Goal: Transaction & Acquisition: Purchase product/service

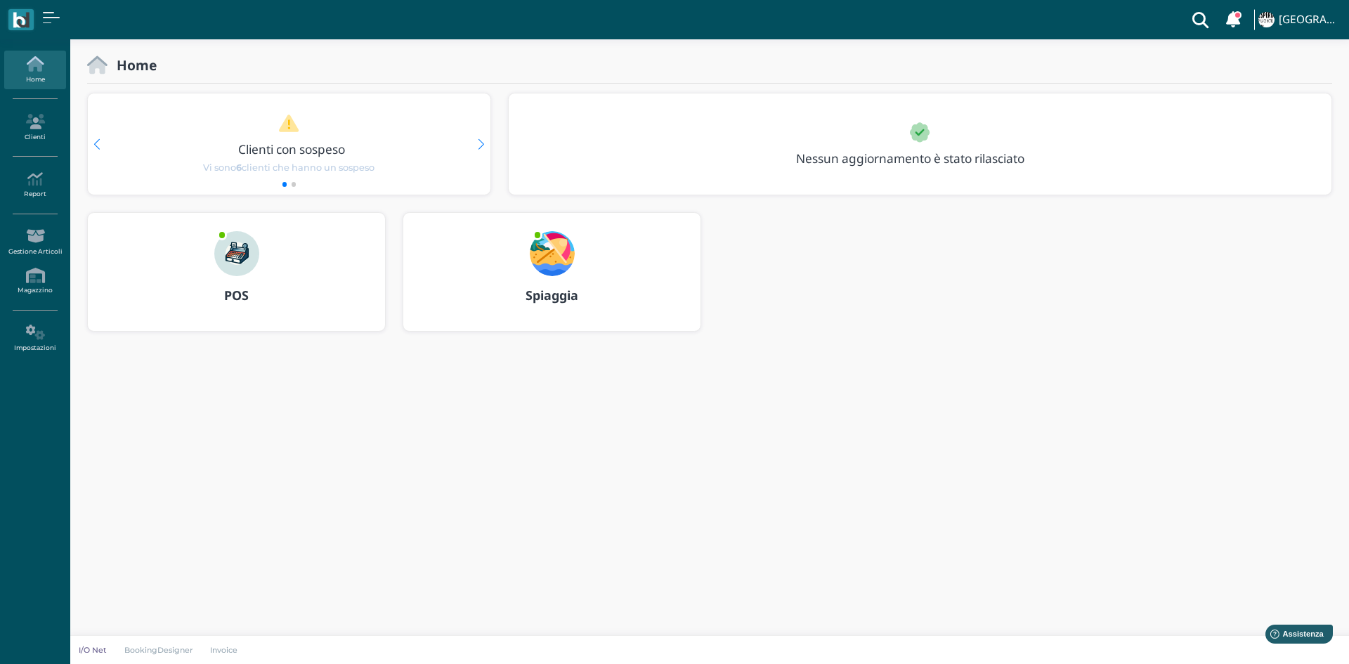
click at [252, 281] on div "POS" at bounding box center [236, 295] width 297 height 39
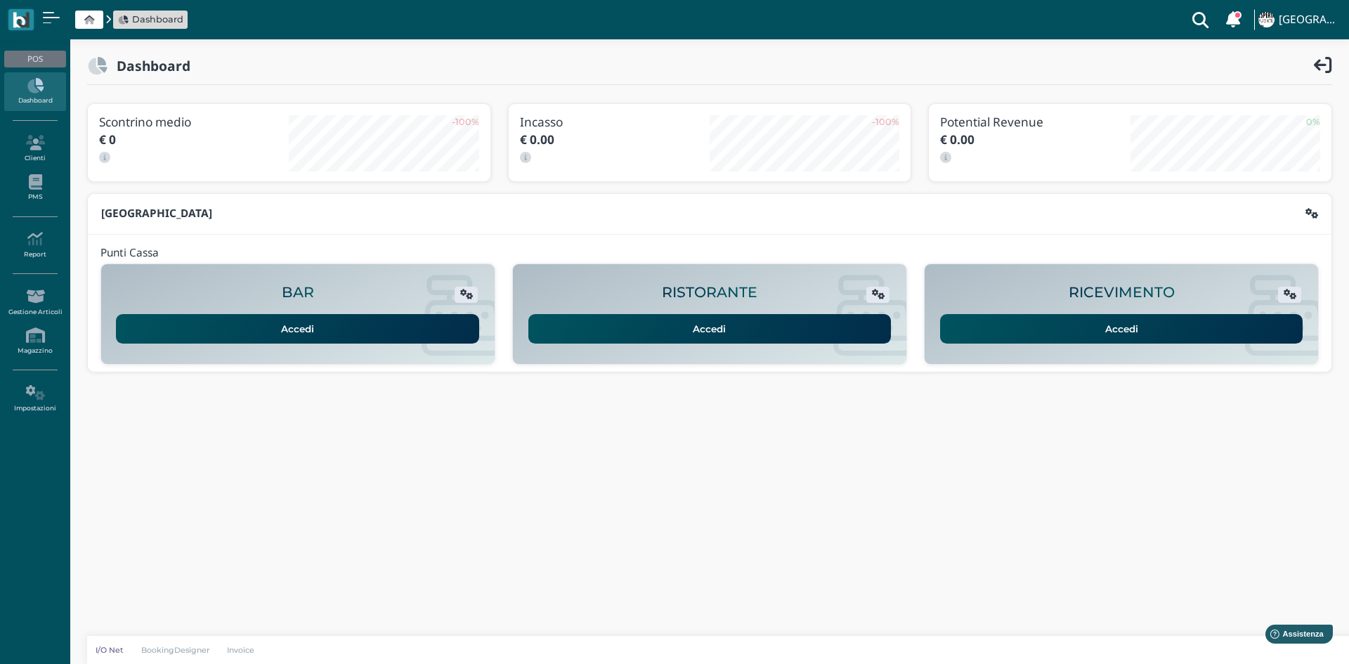
click at [1223, 331] on link "Accedi" at bounding box center [1121, 329] width 363 height 30
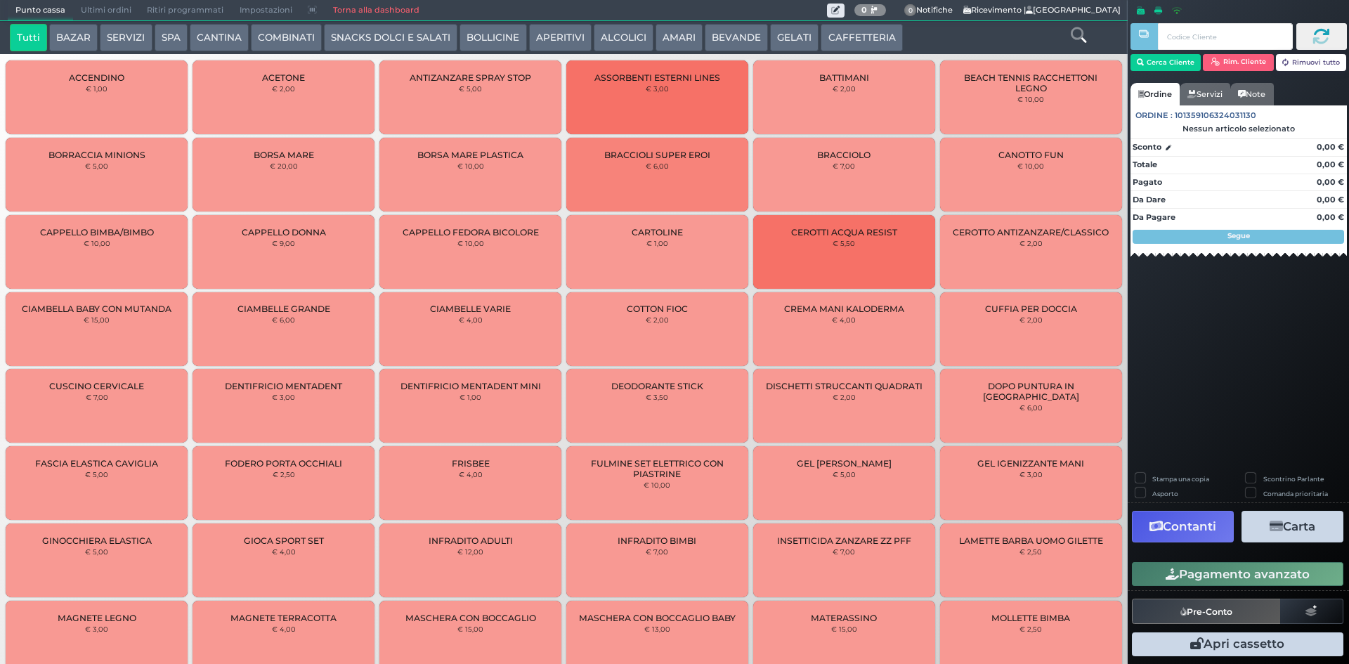
click at [836, 40] on button "CAFFETTERIA" at bounding box center [862, 38] width 82 height 28
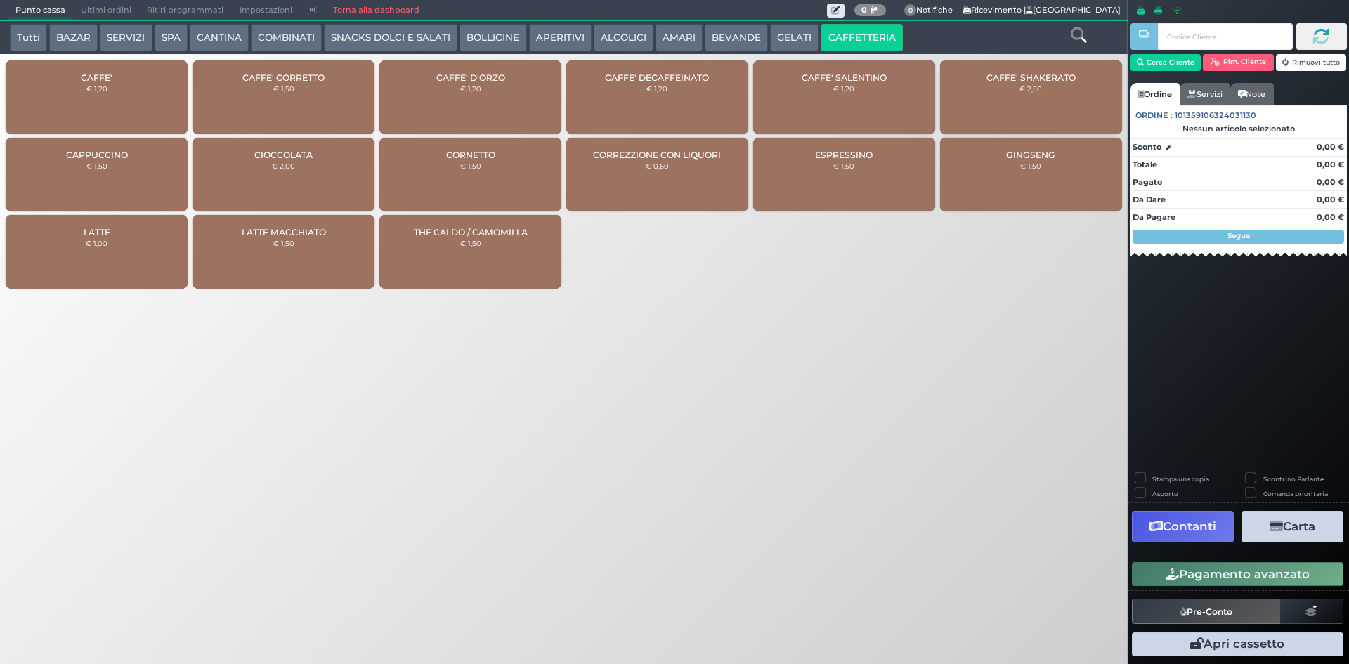
click at [153, 93] on div "CAFFE' € 1,20" at bounding box center [97, 97] width 182 height 74
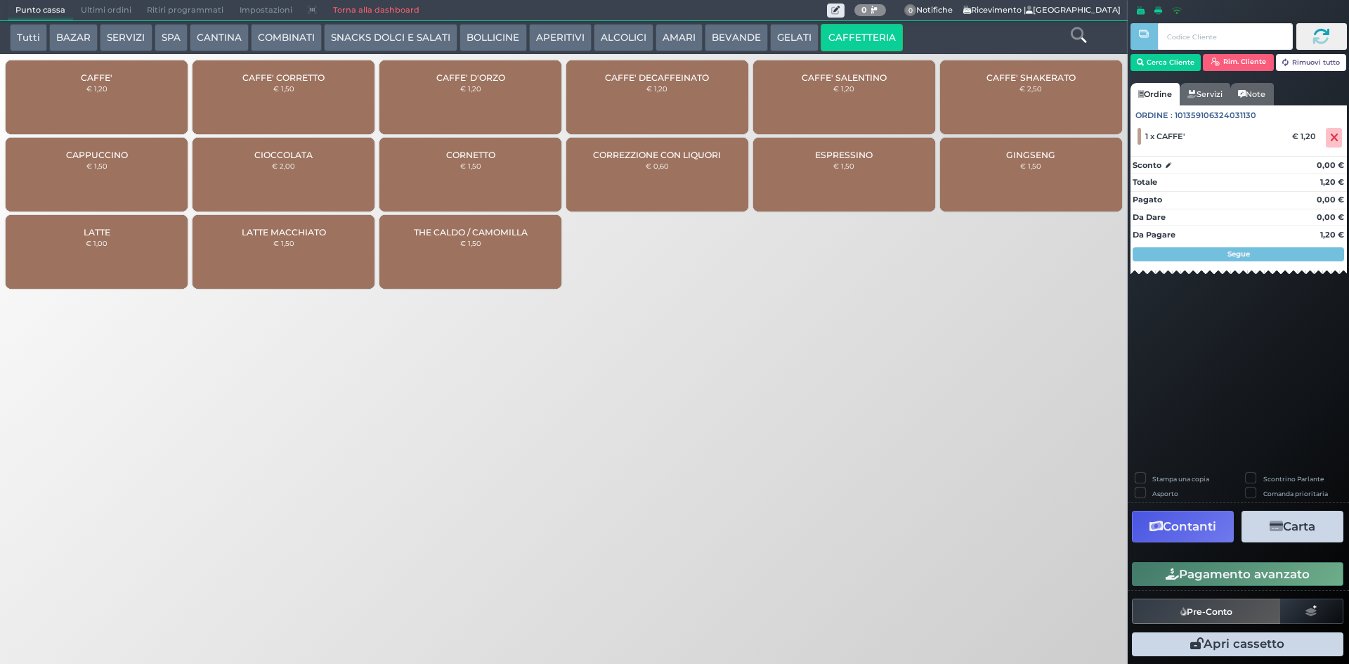
click at [1238, 578] on button "Pagamento avanzato" at bounding box center [1238, 574] width 212 height 24
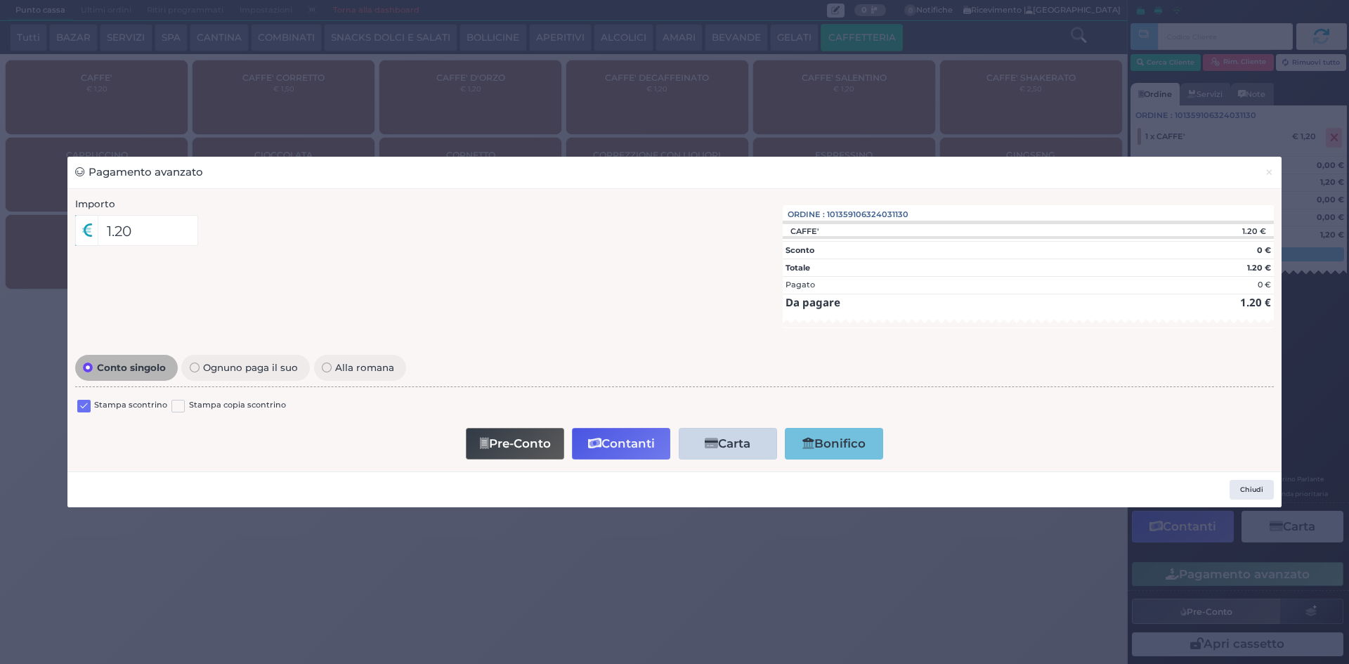
drag, startPoint x: 80, startPoint y: 402, endPoint x: 98, endPoint y: 409, distance: 19.6
click at [82, 404] on label at bounding box center [83, 406] width 13 height 13
click at [0, 0] on input "checkbox" at bounding box center [0, 0] width 0 height 0
click at [625, 435] on button "Contanti" at bounding box center [621, 444] width 98 height 32
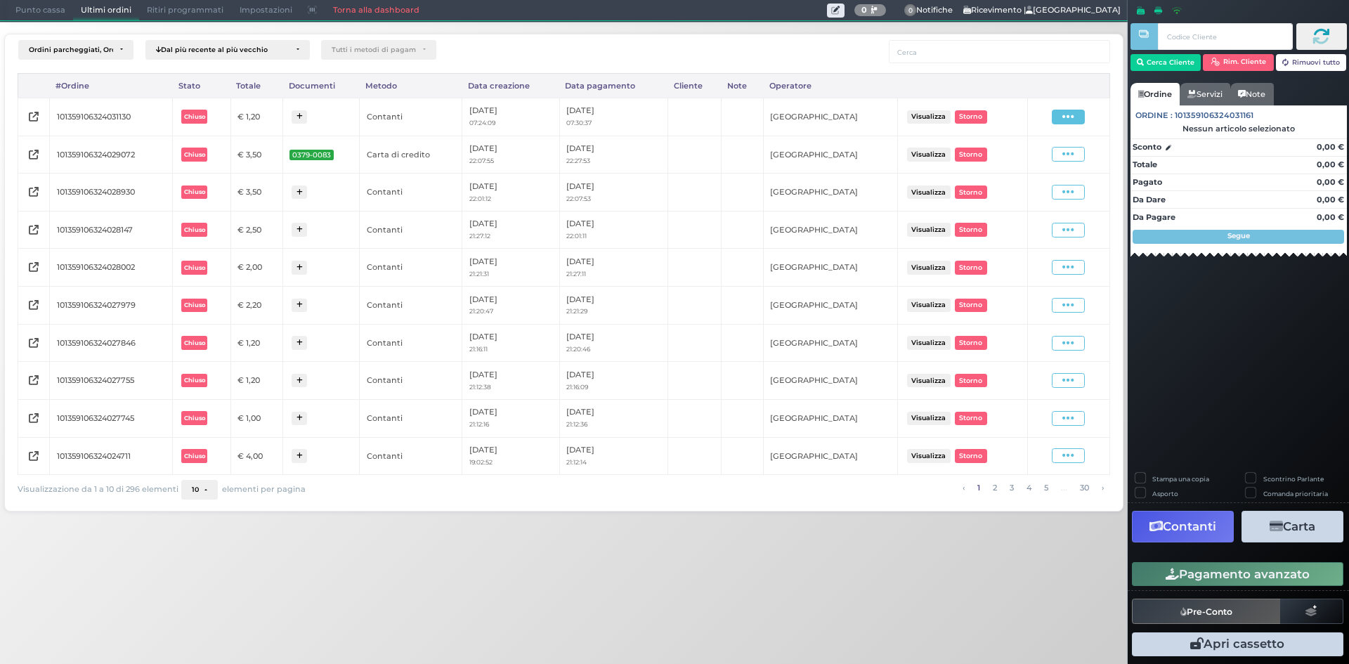
click at [1057, 115] on span at bounding box center [1068, 117] width 33 height 15
click at [1043, 154] on span "Ristampa Pre-Conto" at bounding box center [1036, 157] width 58 height 24
click at [46, 7] on span "Punto cassa" at bounding box center [40, 11] width 65 height 20
